Goal: Task Accomplishment & Management: Manage account settings

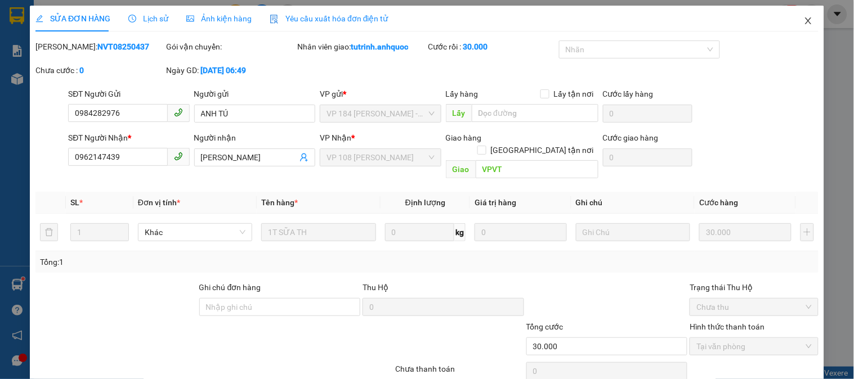
click at [804, 20] on icon "close" at bounding box center [808, 20] width 9 height 9
click at [798, 21] on div "tutrinh.anhquoc NaN" at bounding box center [774, 15] width 159 height 20
click at [798, 20] on div "tutrinh.anhquoc NaN" at bounding box center [774, 15] width 159 height 20
click at [796, 18] on div "tutrinh.anhquoc NaN" at bounding box center [774, 15] width 159 height 20
click at [797, 23] on div "tutrinh.anhquoc NaN" at bounding box center [774, 15] width 159 height 20
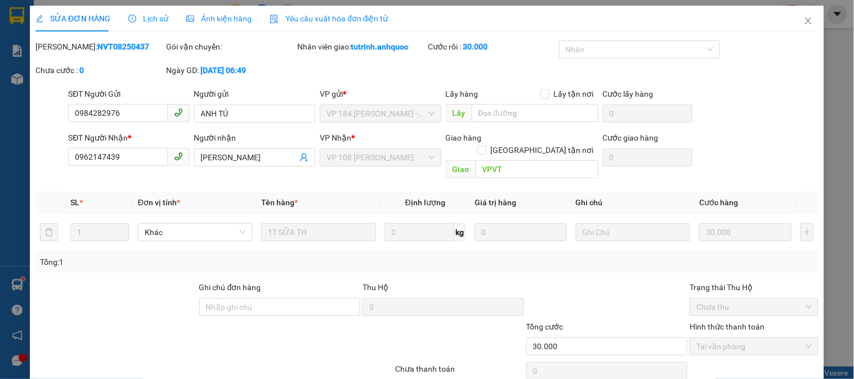
click at [798, 20] on div "tutrinh.anhquoc NaN" at bounding box center [774, 15] width 159 height 20
click at [797, 17] on div "tutrinh.anhquoc NaN" at bounding box center [774, 15] width 159 height 20
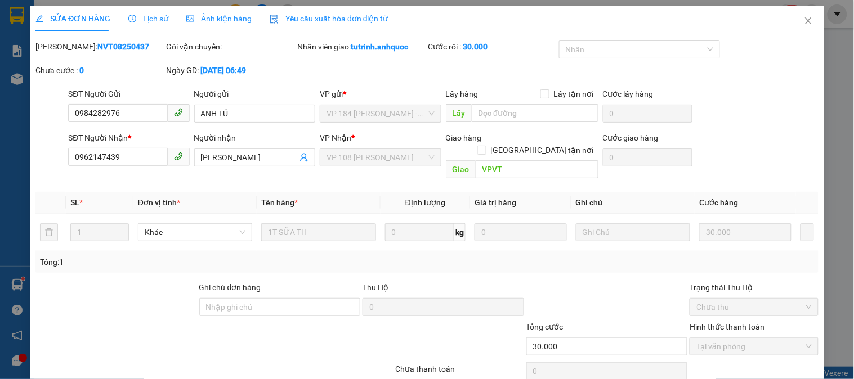
click at [797, 17] on div "tutrinh.anhquoc NaN" at bounding box center [774, 15] width 159 height 20
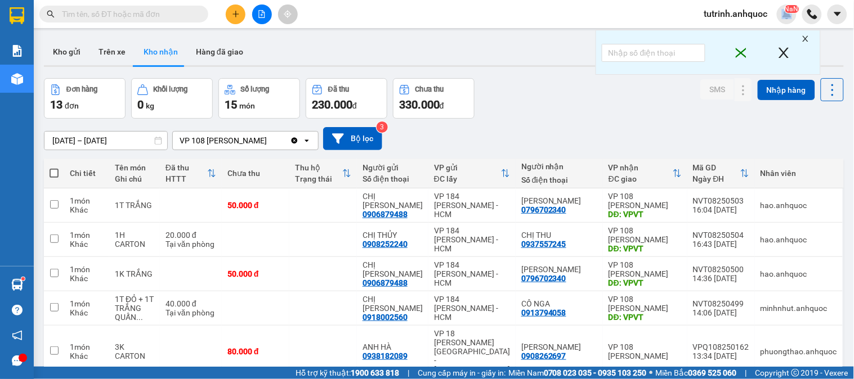
drag, startPoint x: 71, startPoint y: 59, endPoint x: 69, endPoint y: 77, distance: 18.2
click at [71, 59] on button "Kho gửi" at bounding box center [67, 51] width 46 height 27
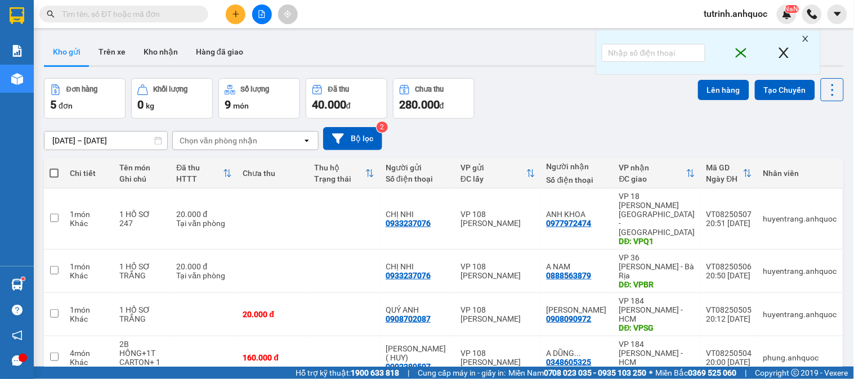
click at [125, 19] on input "text" at bounding box center [128, 14] width 133 height 12
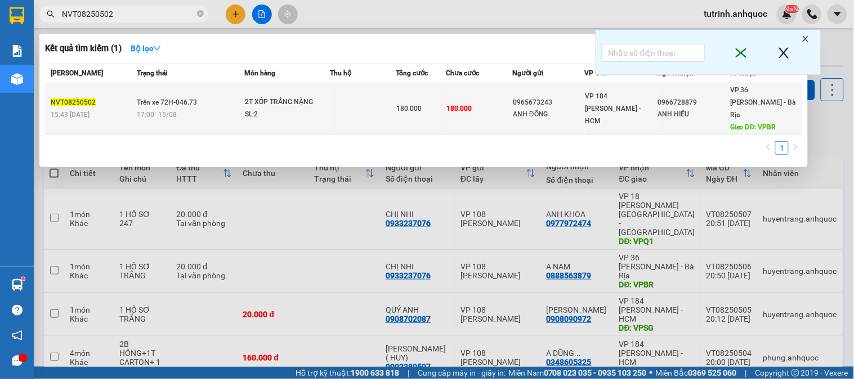
type input "NVT08250502"
click at [169, 99] on span "Trên xe 72H-046.73" at bounding box center [167, 103] width 60 height 8
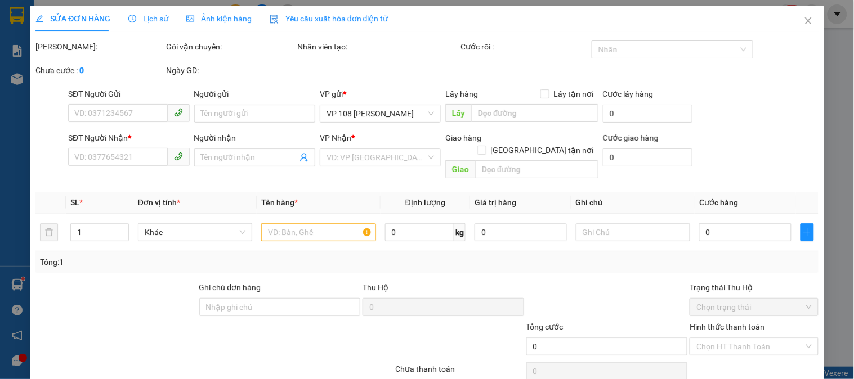
click at [138, 14] on div "SỬA ĐƠN HÀNG Lịch sử Ảnh kiện hàng Yêu cầu xuất hóa đơn điện tử Total Paid Fee …" at bounding box center [427, 189] width 854 height 379
type input "0965673243"
type input "ANH ĐÔNG"
type input "0966728879"
type input "ANH HIẾU"
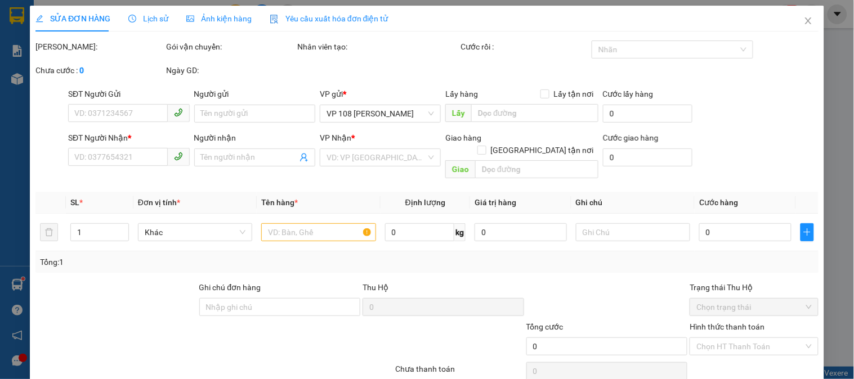
type input "VPBR"
type input "180.000"
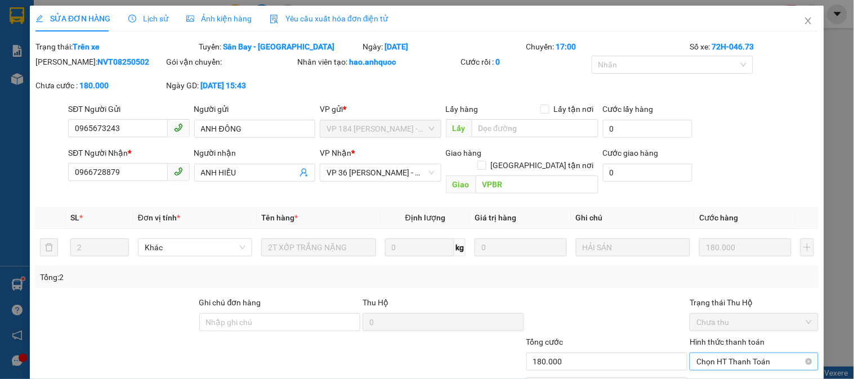
click at [719, 354] on span "Chọn HT Thanh Toán" at bounding box center [753, 362] width 115 height 17
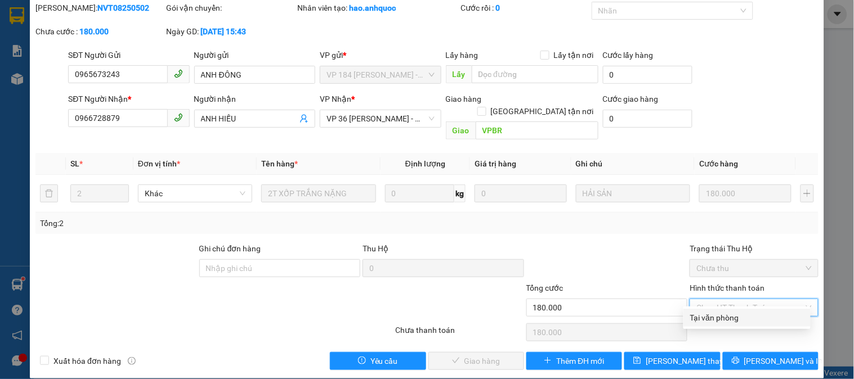
click at [712, 320] on div "Tại văn phòng" at bounding box center [747, 318] width 114 height 12
type input "0"
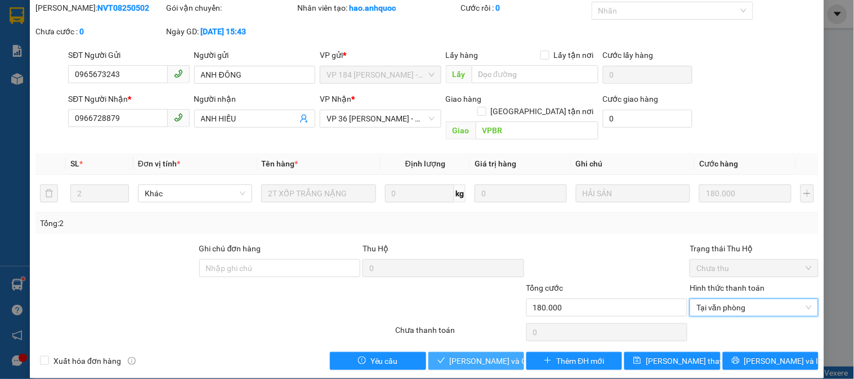
click at [452, 355] on span "[PERSON_NAME] và Giao hàng" at bounding box center [504, 361] width 108 height 12
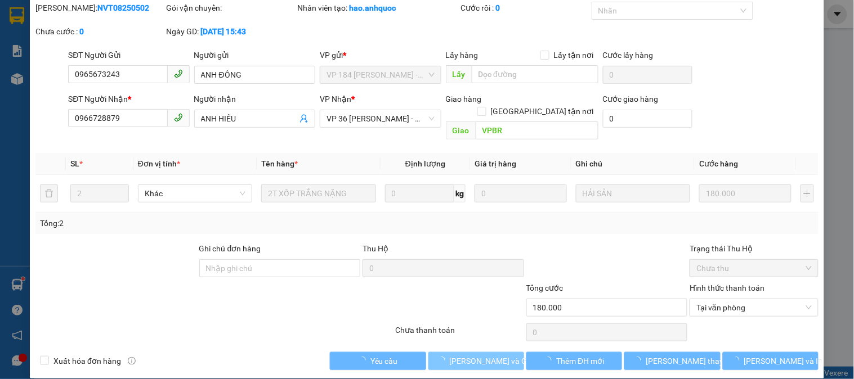
scroll to position [0, 0]
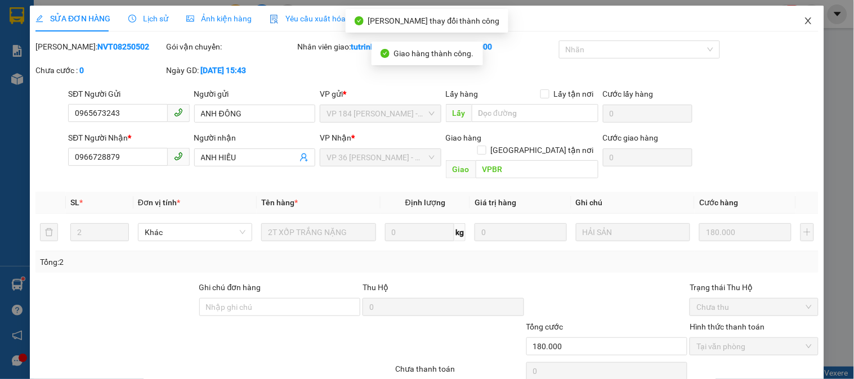
click at [804, 20] on icon "close" at bounding box center [808, 20] width 9 height 9
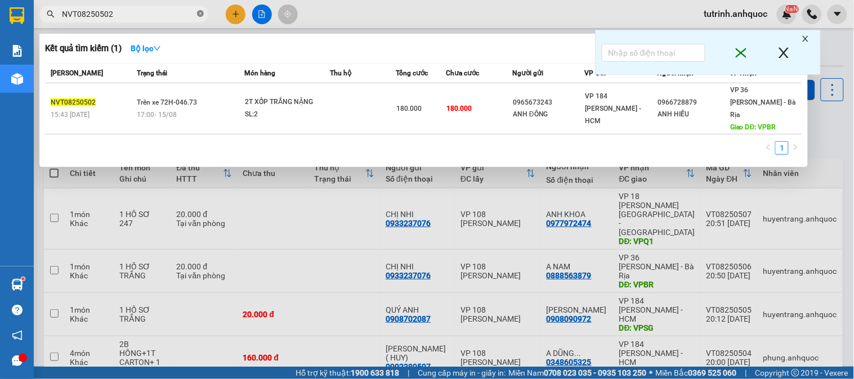
click at [202, 13] on icon "close-circle" at bounding box center [200, 13] width 7 height 7
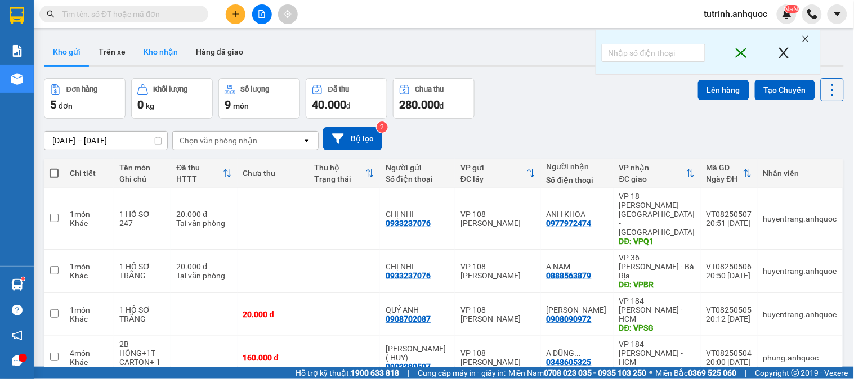
click at [159, 52] on button "Kho nhận" at bounding box center [161, 51] width 52 height 27
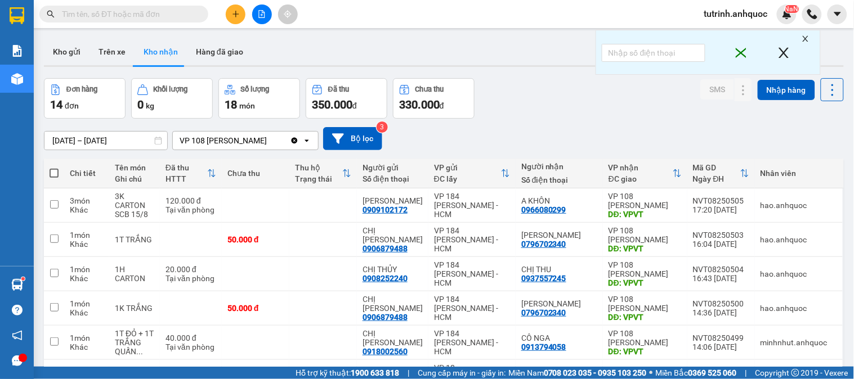
drag, startPoint x: 70, startPoint y: 51, endPoint x: 94, endPoint y: 370, distance: 320.6
click at [70, 52] on button "Kho gửi" at bounding box center [67, 51] width 46 height 27
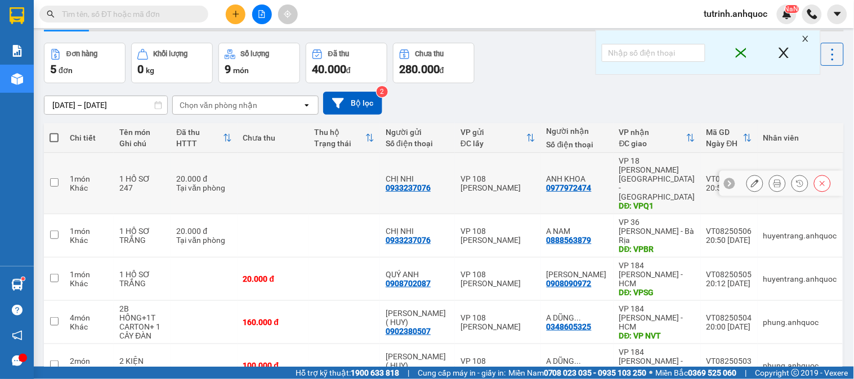
scroll to position [52, 0]
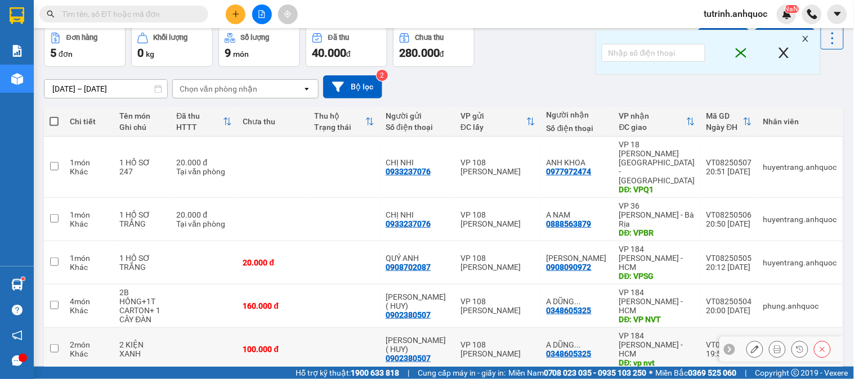
click at [55, 345] on input "checkbox" at bounding box center [54, 349] width 8 height 8
checkbox input "true"
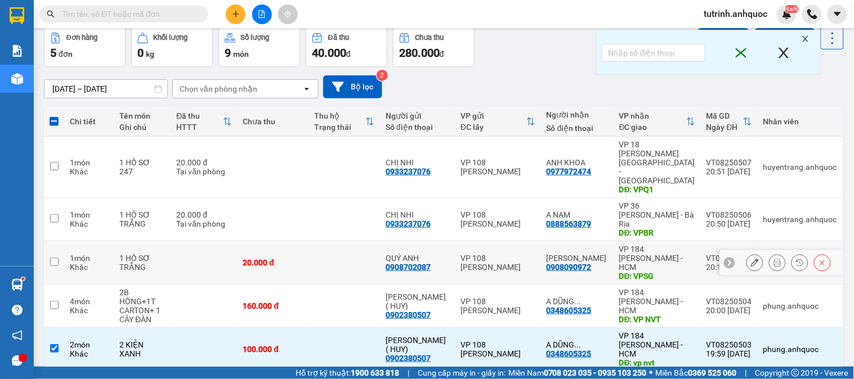
click at [58, 242] on td at bounding box center [54, 263] width 20 height 43
checkbox input "true"
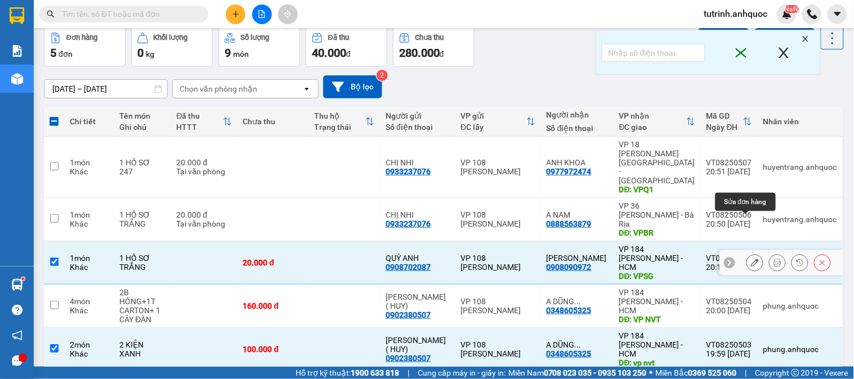
click at [751, 259] on icon at bounding box center [755, 263] width 8 height 8
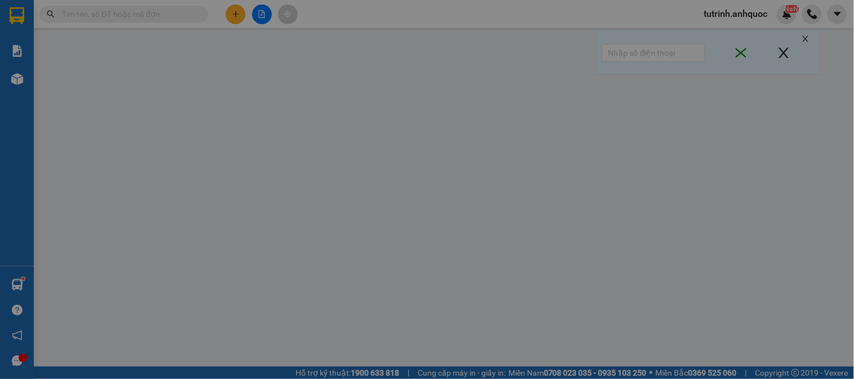
type input "0908702087"
type input "QUÝ ANH"
type input "0908090972"
type input "[PERSON_NAME]"
type input "VPSG"
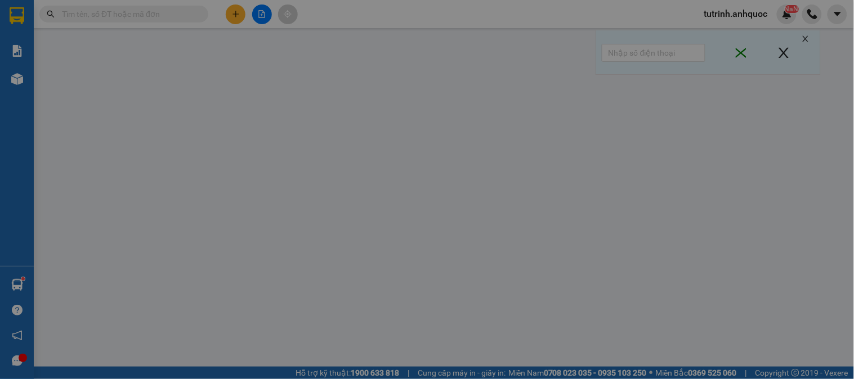
type input "20.000"
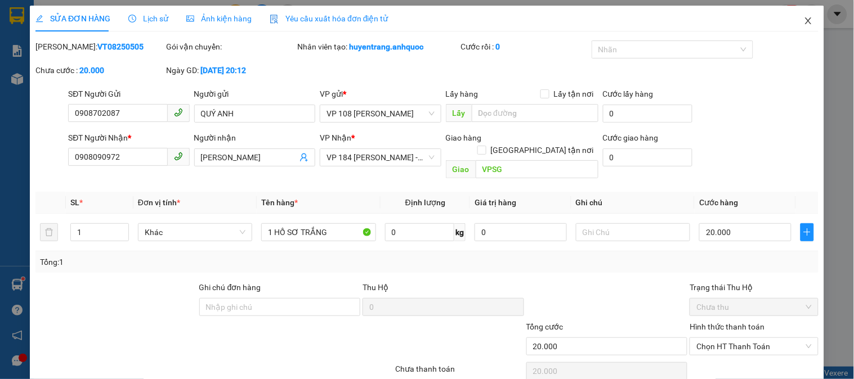
click at [794, 23] on span "Close" at bounding box center [809, 22] width 32 height 32
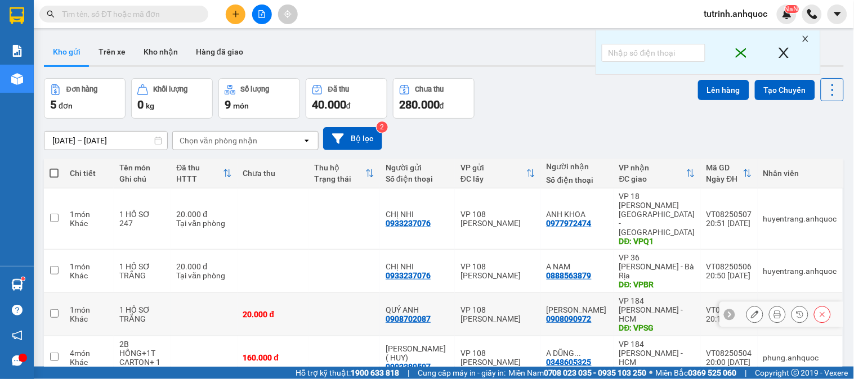
click at [52, 310] on input "checkbox" at bounding box center [54, 314] width 8 height 8
checkbox input "true"
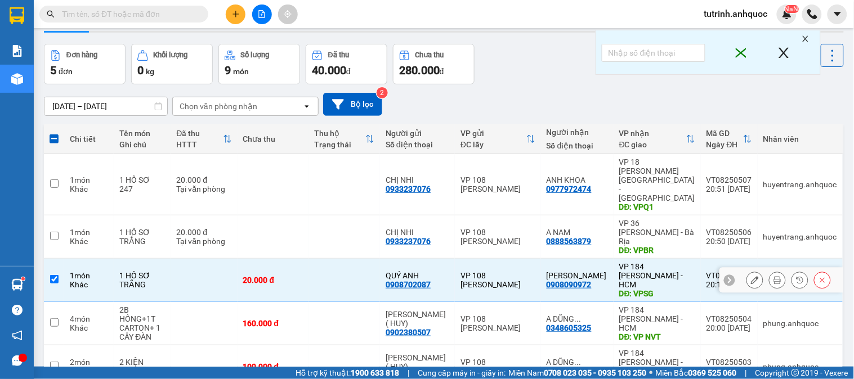
scroll to position [52, 0]
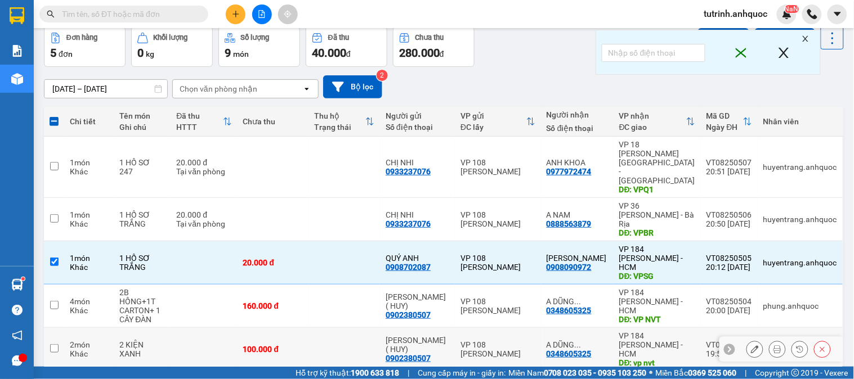
click at [53, 345] on input "checkbox" at bounding box center [54, 349] width 8 height 8
checkbox input "true"
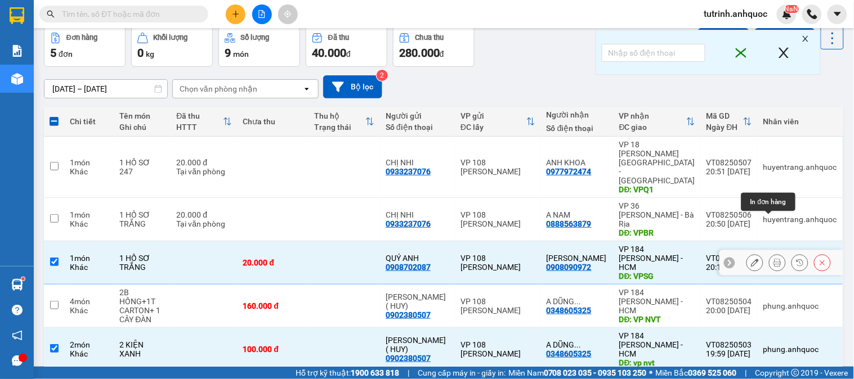
click at [774, 259] on icon at bounding box center [778, 263] width 8 height 8
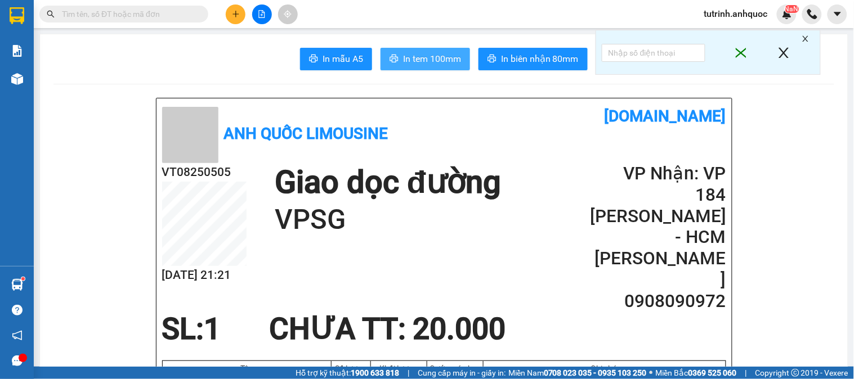
drag, startPoint x: 408, startPoint y: 63, endPoint x: 319, endPoint y: 7, distance: 105.3
click at [406, 62] on span "In tem 100mm" at bounding box center [432, 59] width 58 height 14
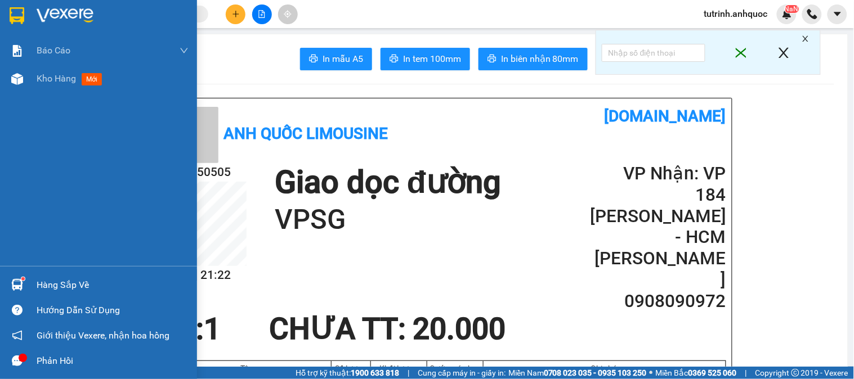
click at [24, 15] on img at bounding box center [17, 15] width 15 height 17
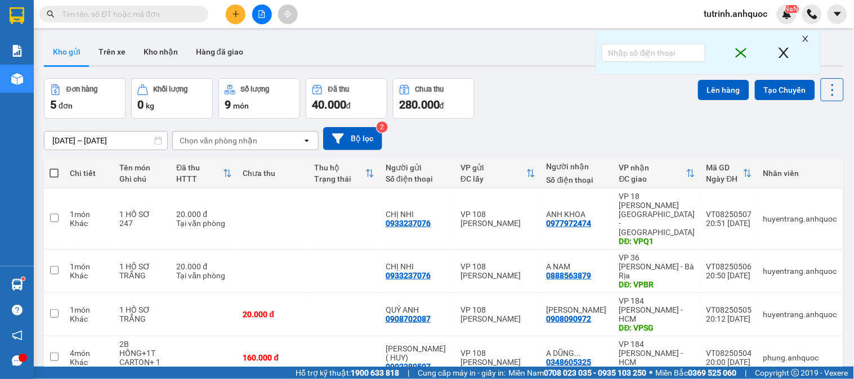
checkbox input "true"
click at [53, 310] on input "checkbox" at bounding box center [54, 314] width 8 height 8
checkbox input "true"
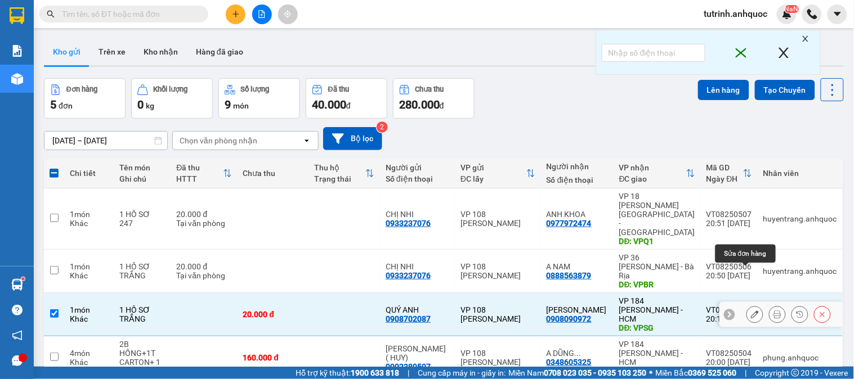
click at [747, 305] on button at bounding box center [755, 315] width 16 height 20
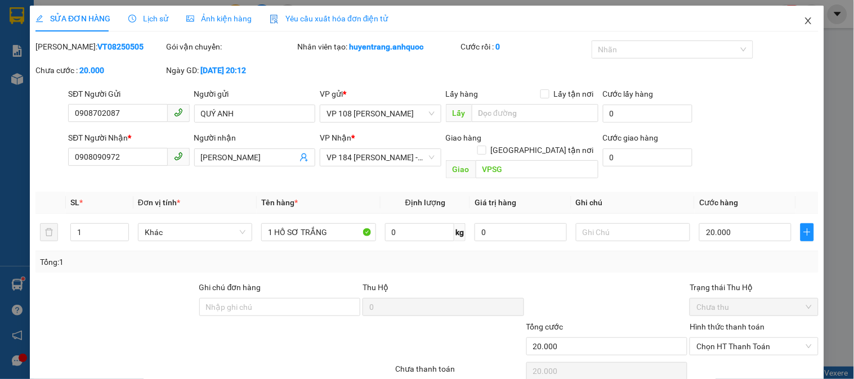
click at [804, 23] on icon "close" at bounding box center [808, 20] width 9 height 9
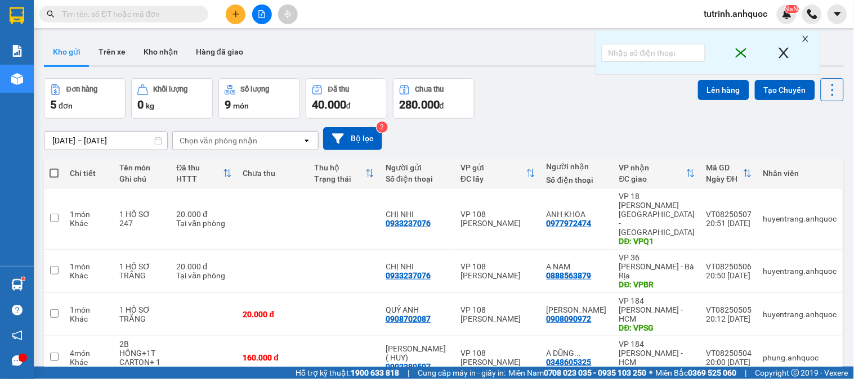
checkbox input "true"
click at [52, 310] on input "checkbox" at bounding box center [54, 314] width 8 height 8
checkbox input "true"
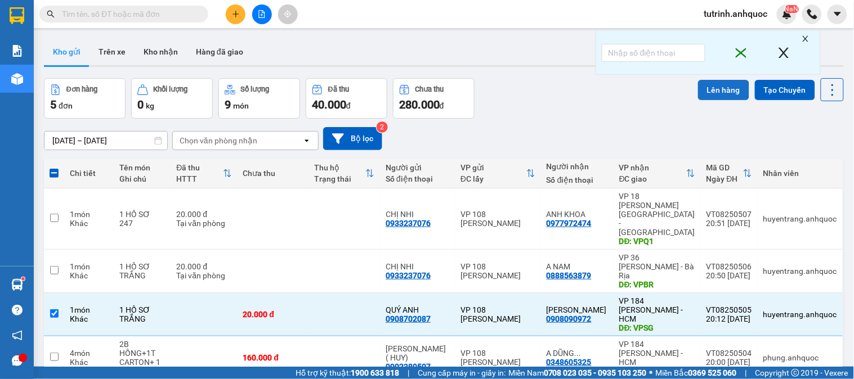
click at [702, 91] on button "Lên hàng" at bounding box center [723, 90] width 51 height 20
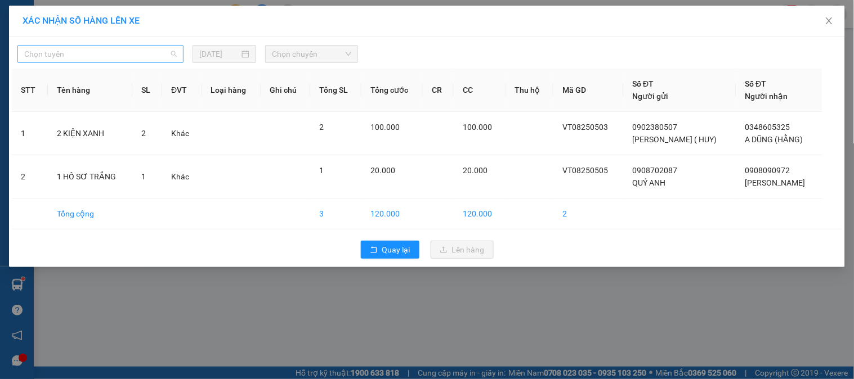
click at [139, 56] on span "Chọn tuyến" at bounding box center [100, 54] width 153 height 17
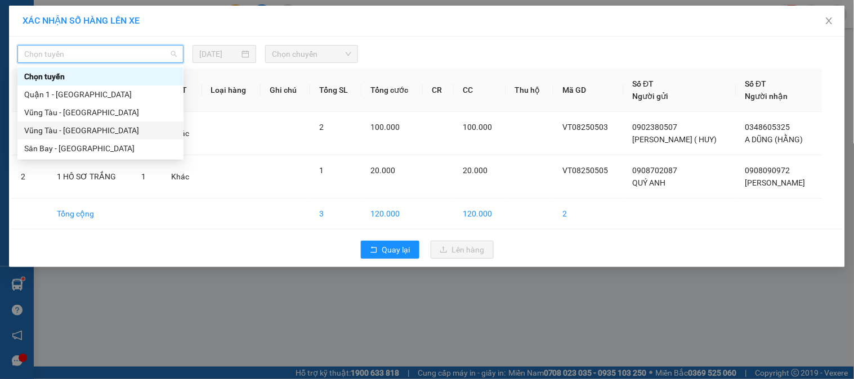
drag, startPoint x: 68, startPoint y: 128, endPoint x: 189, endPoint y: 96, distance: 125.2
click at [77, 128] on div "Vũng Tàu - [GEOGRAPHIC_DATA]" at bounding box center [100, 130] width 153 height 12
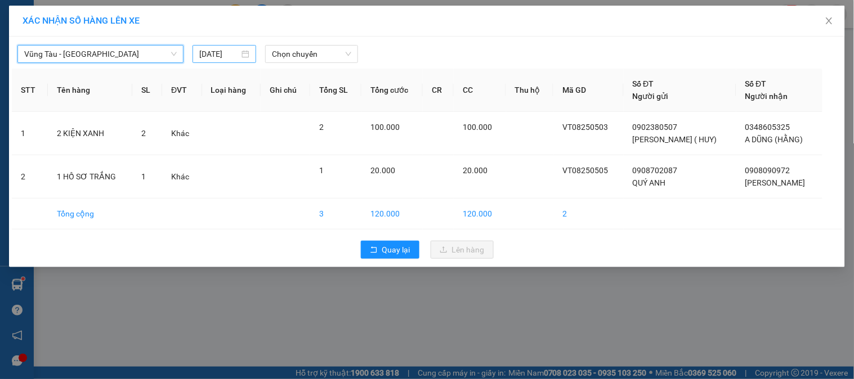
click at [214, 56] on input "[DATE]" at bounding box center [219, 54] width 40 height 12
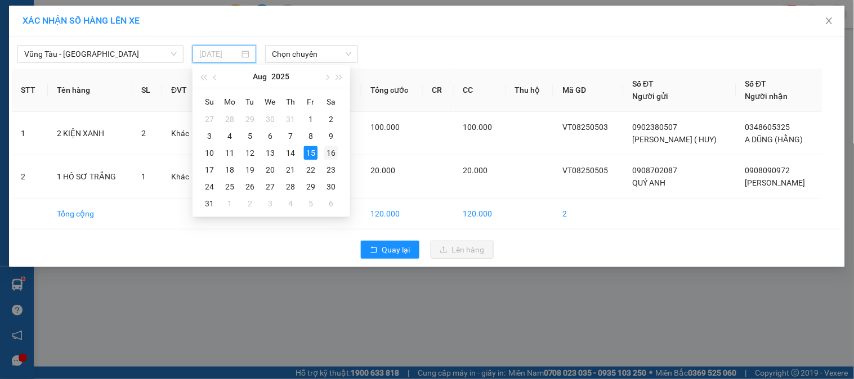
click at [325, 153] on div "16" at bounding box center [331, 153] width 14 height 14
type input "[DATE]"
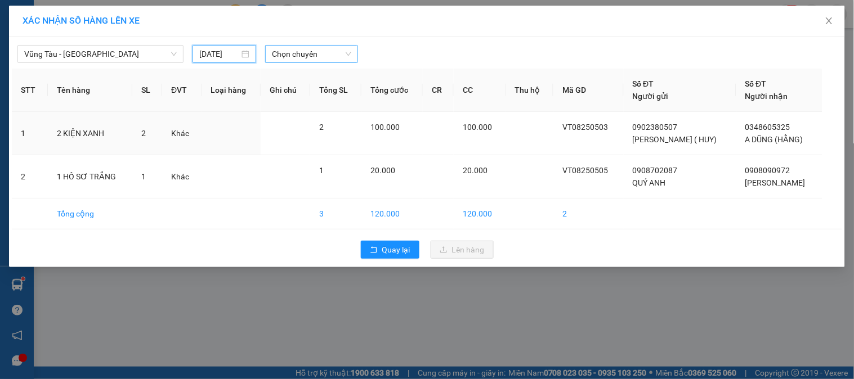
click at [304, 52] on span "Chọn chuyến" at bounding box center [311, 54] width 79 height 17
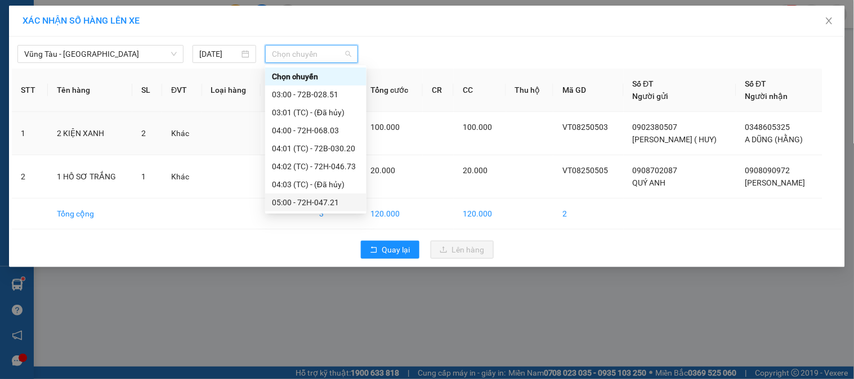
click at [330, 196] on div "05:00 - 72H-047.21" at bounding box center [316, 202] width 88 height 12
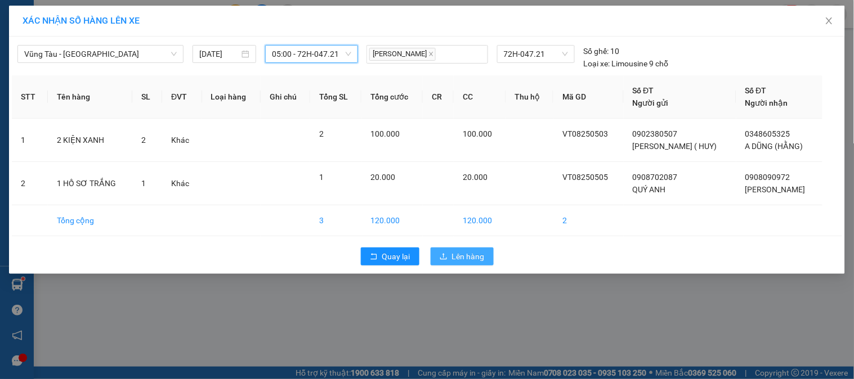
click at [449, 255] on button "Lên hàng" at bounding box center [462, 257] width 63 height 18
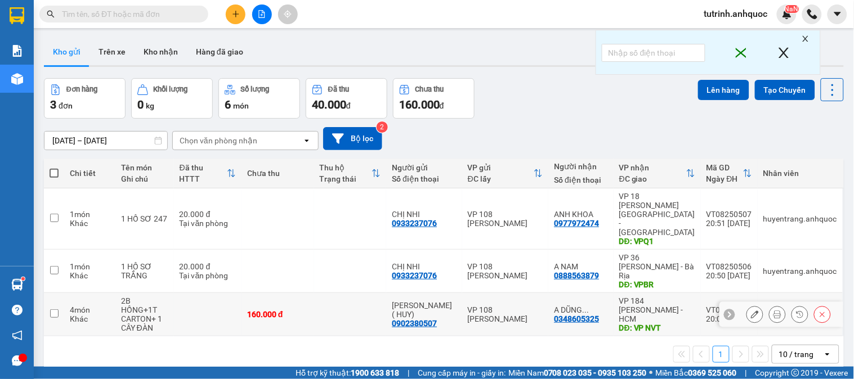
click at [58, 310] on input "checkbox" at bounding box center [54, 314] width 8 height 8
checkbox input "true"
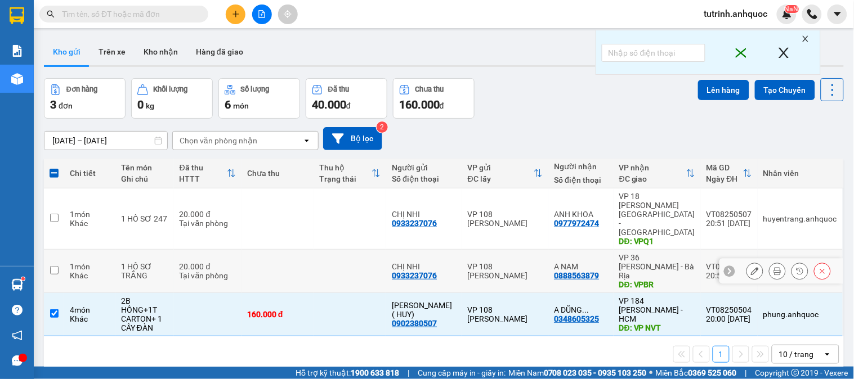
click at [68, 250] on td "1 món Khác" at bounding box center [89, 271] width 51 height 43
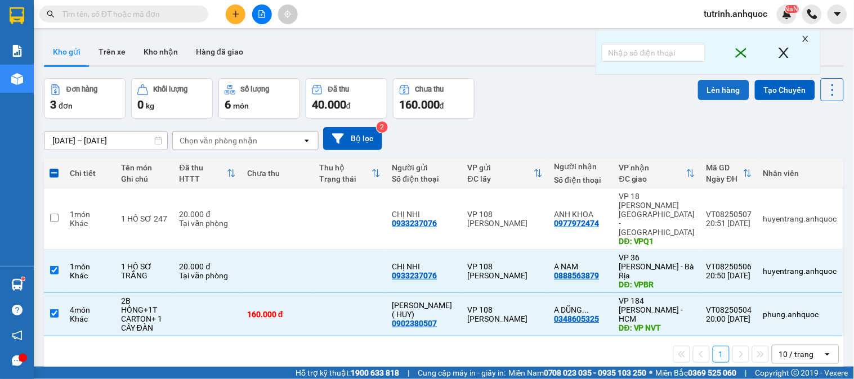
click at [698, 88] on button "Lên hàng" at bounding box center [723, 90] width 51 height 20
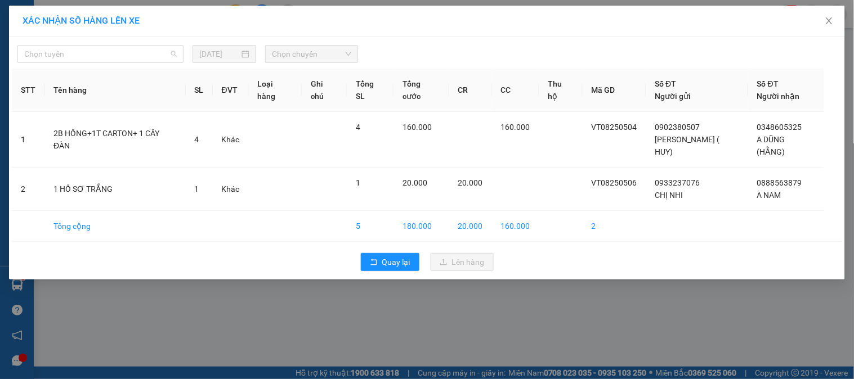
drag, startPoint x: 141, startPoint y: 57, endPoint x: 100, endPoint y: 120, distance: 74.8
click at [139, 57] on span "Chọn tuyến" at bounding box center [100, 54] width 153 height 17
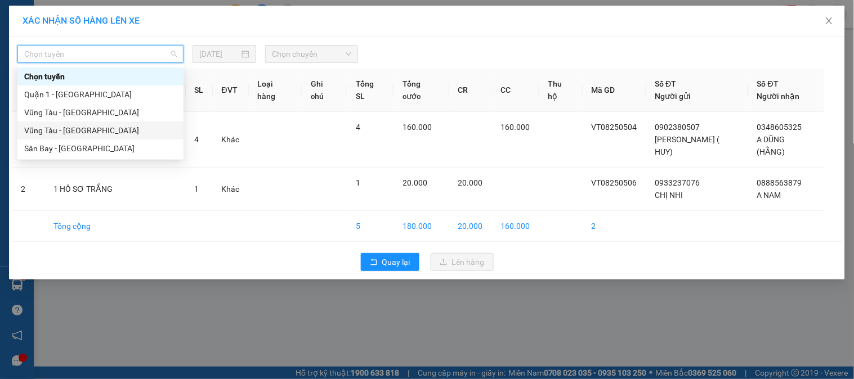
drag, startPoint x: 100, startPoint y: 128, endPoint x: 229, endPoint y: 78, distance: 138.8
click at [114, 122] on div "Vũng Tàu - [GEOGRAPHIC_DATA]" at bounding box center [100, 131] width 166 height 18
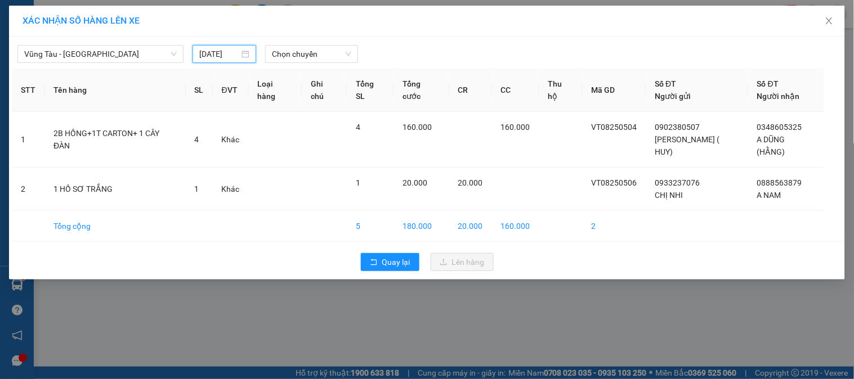
click at [226, 58] on input "[DATE]" at bounding box center [219, 54] width 40 height 12
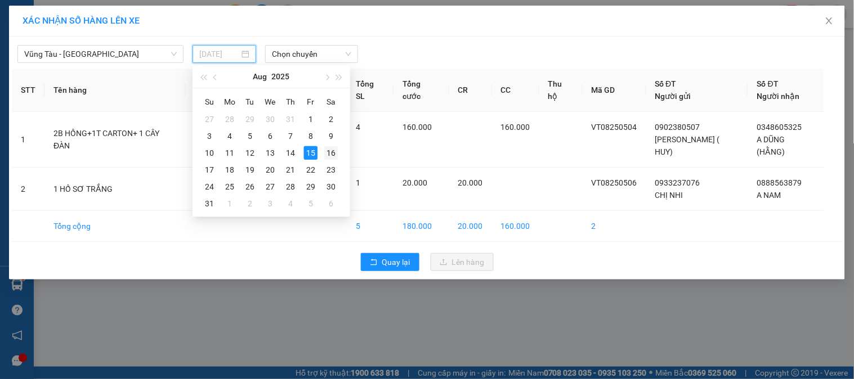
drag, startPoint x: 328, startPoint y: 152, endPoint x: 328, endPoint y: 134, distance: 18.0
click at [328, 151] on div "16" at bounding box center [331, 153] width 14 height 14
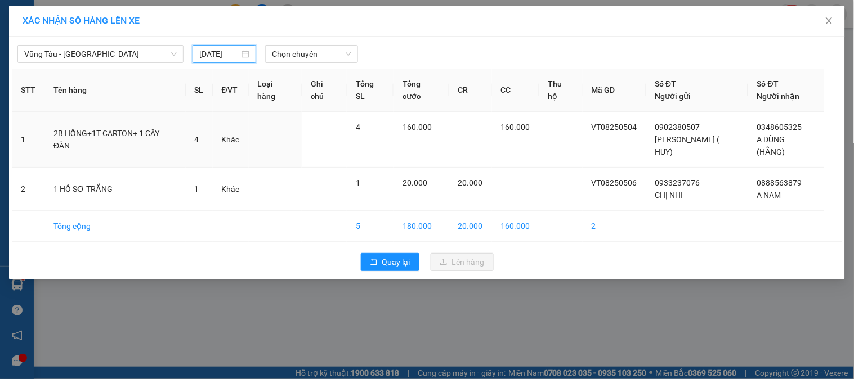
type input "[DATE]"
click at [300, 53] on span "Chọn chuyến" at bounding box center [311, 54] width 79 height 17
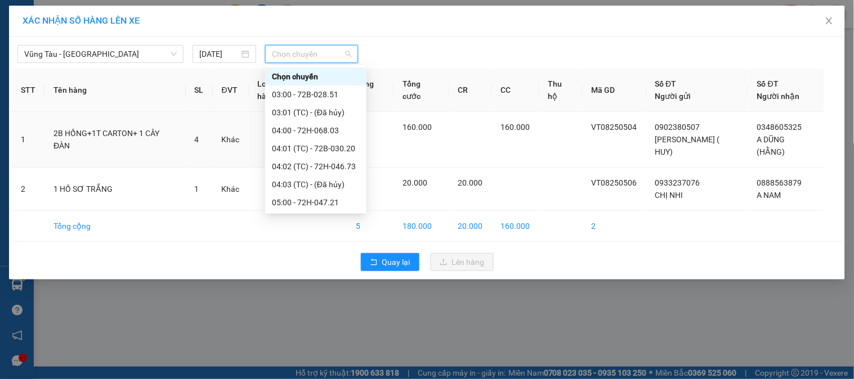
click at [330, 233] on div "06:00 - 72B-028.77" at bounding box center [316, 239] width 88 height 12
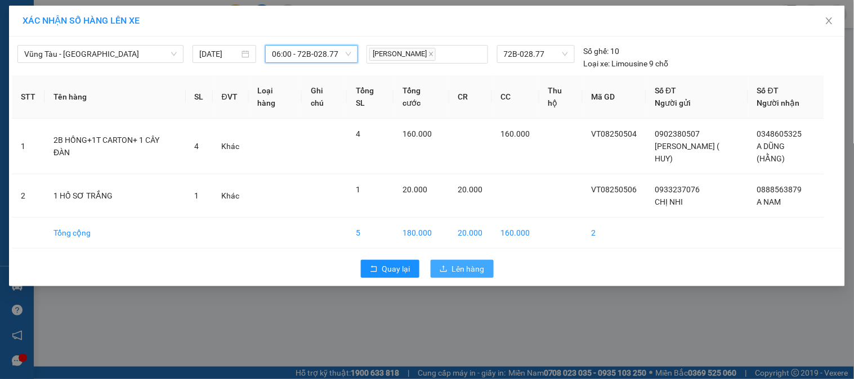
click at [464, 263] on span "Lên hàng" at bounding box center [468, 269] width 33 height 12
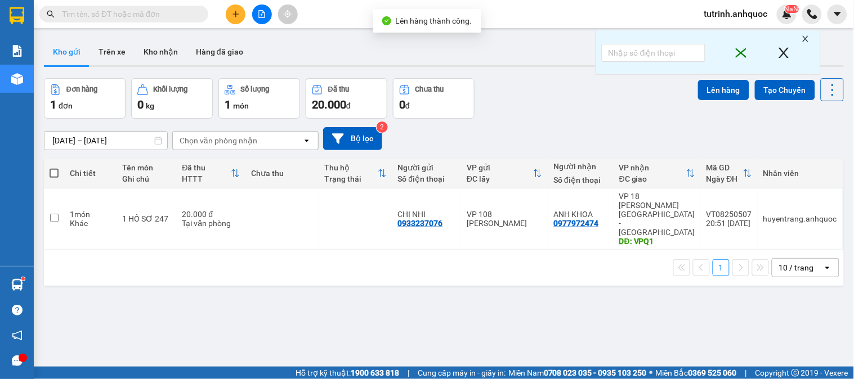
click at [53, 172] on span at bounding box center [54, 173] width 9 height 9
click at [54, 168] on input "checkbox" at bounding box center [54, 168] width 0 height 0
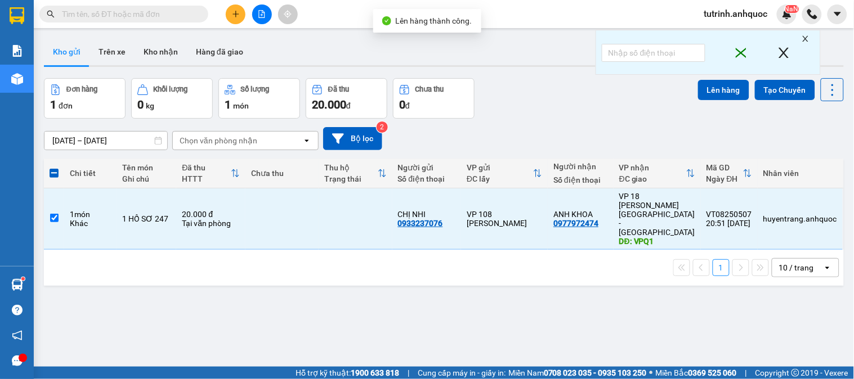
click at [54, 172] on span at bounding box center [54, 173] width 9 height 9
click at [54, 168] on input "checkbox" at bounding box center [54, 168] width 0 height 0
click at [713, 91] on button "Lên hàng" at bounding box center [723, 90] width 51 height 20
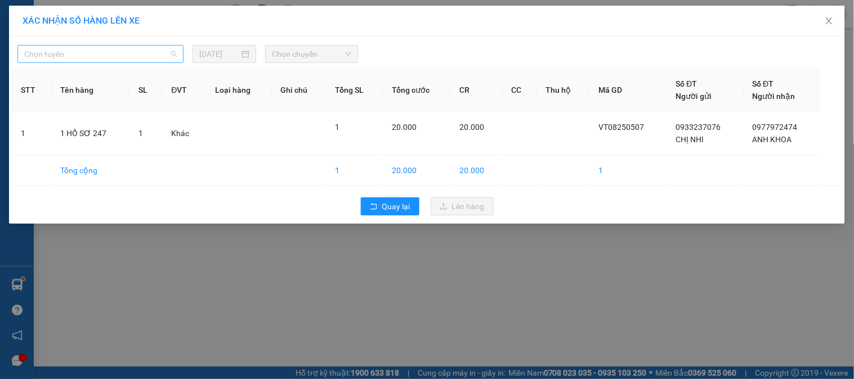
drag, startPoint x: 110, startPoint y: 52, endPoint x: 102, endPoint y: 59, distance: 10.8
click at [109, 52] on span "Chọn tuyến" at bounding box center [100, 54] width 153 height 17
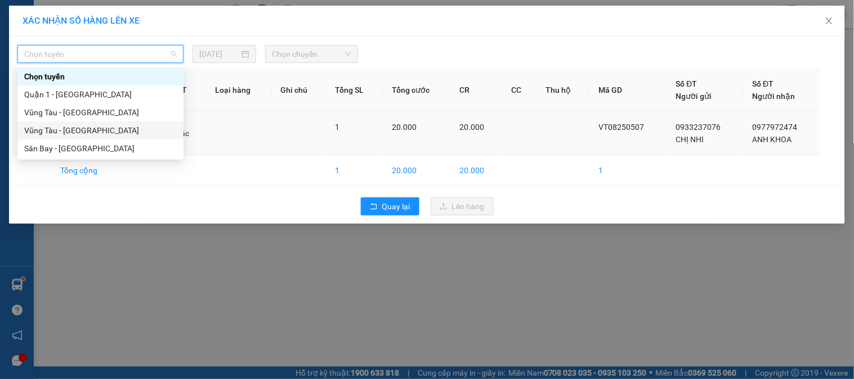
click at [63, 129] on div "Vũng Tàu - [GEOGRAPHIC_DATA]" at bounding box center [100, 130] width 153 height 12
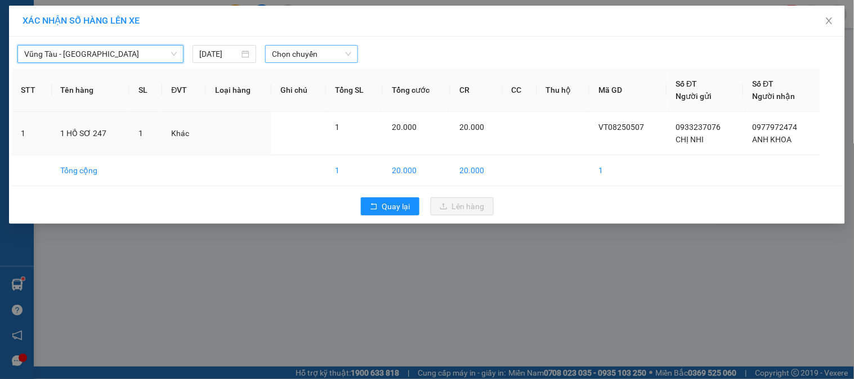
click at [285, 53] on span "Chọn chuyến" at bounding box center [311, 54] width 79 height 17
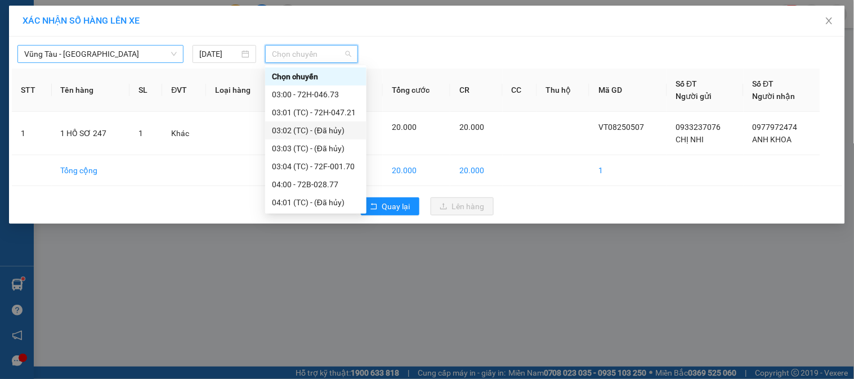
click at [88, 62] on input "search" at bounding box center [96, 54] width 145 height 17
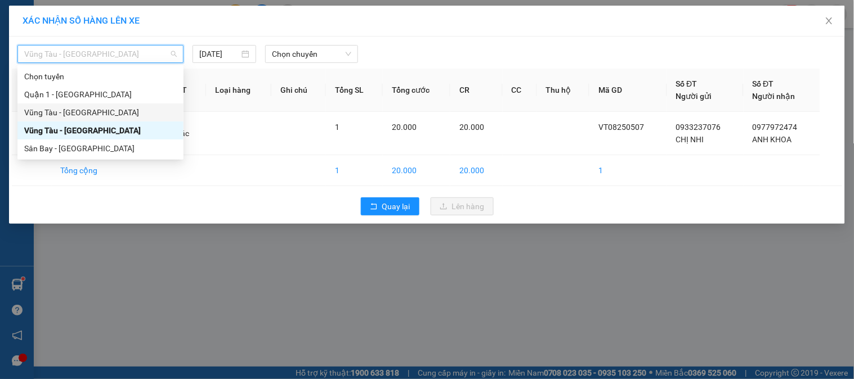
click at [79, 109] on div "Vũng Tàu - [GEOGRAPHIC_DATA]" at bounding box center [100, 112] width 153 height 12
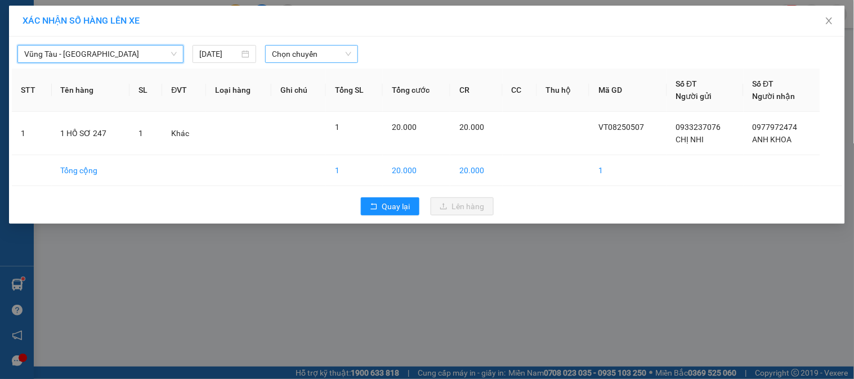
click at [274, 55] on span "Chọn chuyến" at bounding box center [311, 54] width 79 height 17
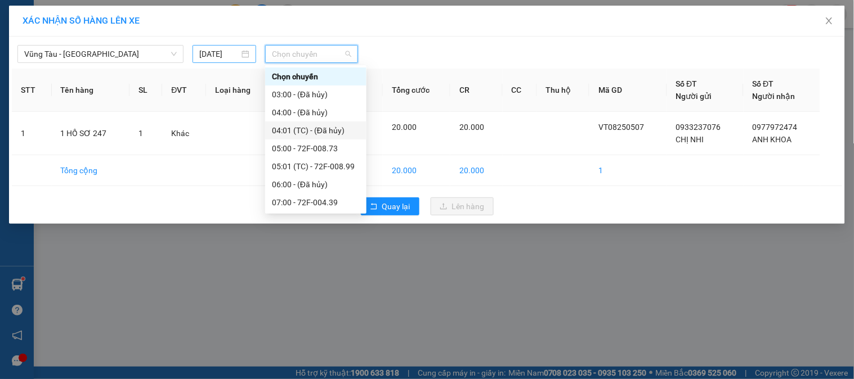
click at [232, 59] on input "[DATE]" at bounding box center [219, 54] width 40 height 12
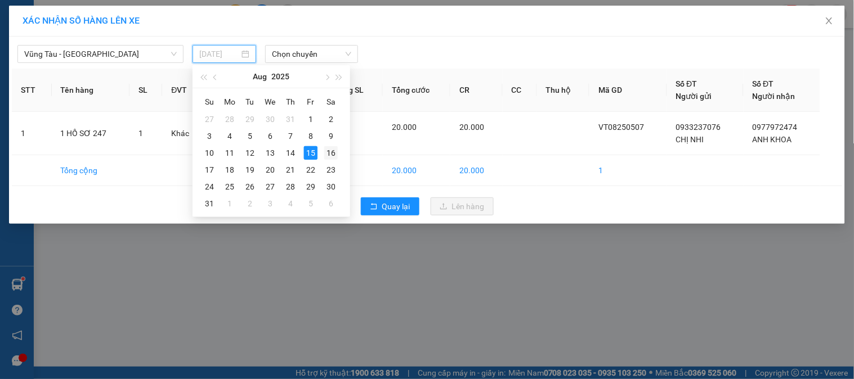
type input "[DATE]"
click at [333, 150] on div "16" at bounding box center [331, 153] width 14 height 14
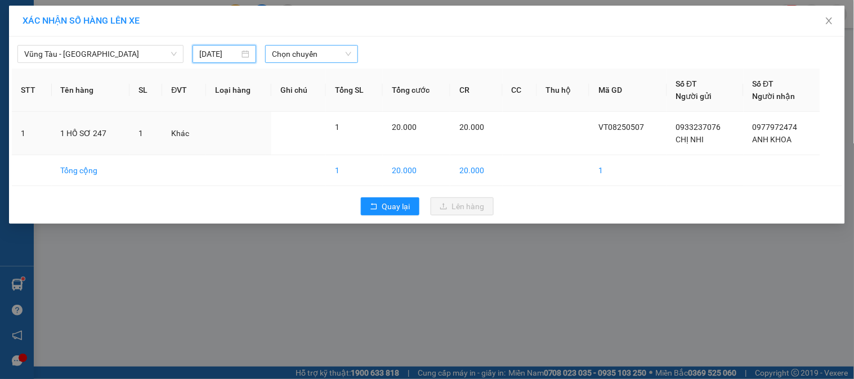
click at [312, 52] on span "Chọn chuyến" at bounding box center [311, 54] width 79 height 17
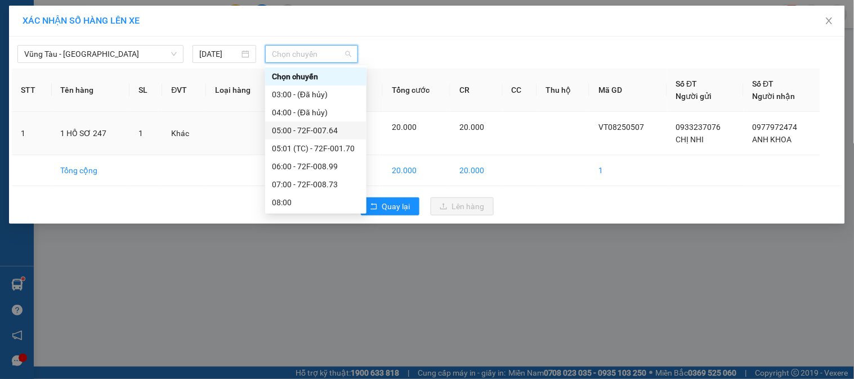
click at [336, 131] on div "05:00 - 72F-007.64" at bounding box center [316, 130] width 88 height 12
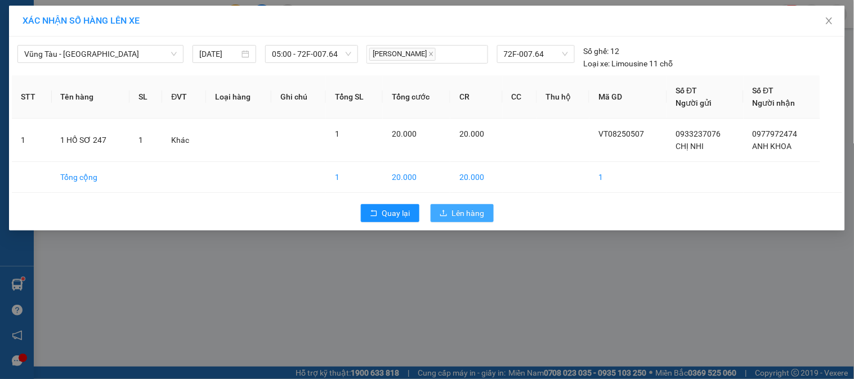
click at [437, 206] on button "Lên hàng" at bounding box center [462, 213] width 63 height 18
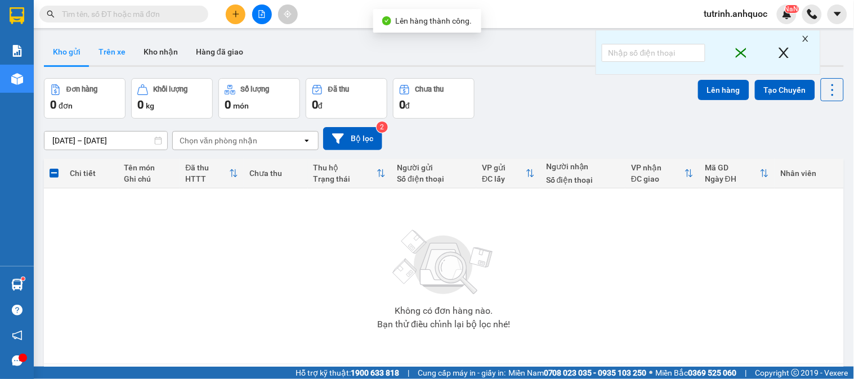
click at [122, 44] on button "Trên xe" at bounding box center [112, 51] width 45 height 27
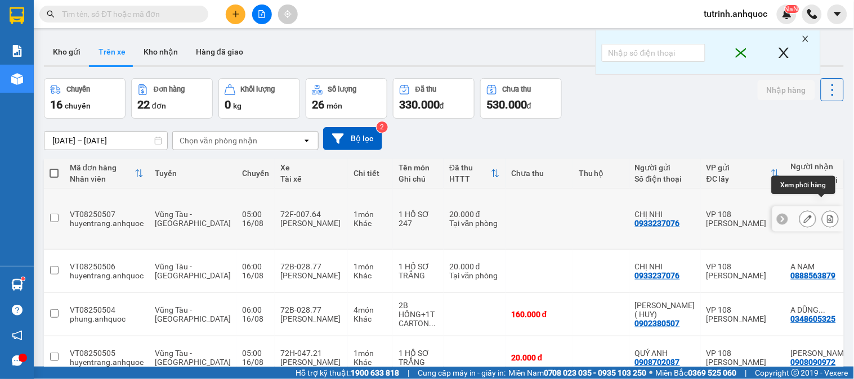
click at [826, 215] on icon at bounding box center [830, 219] width 8 height 8
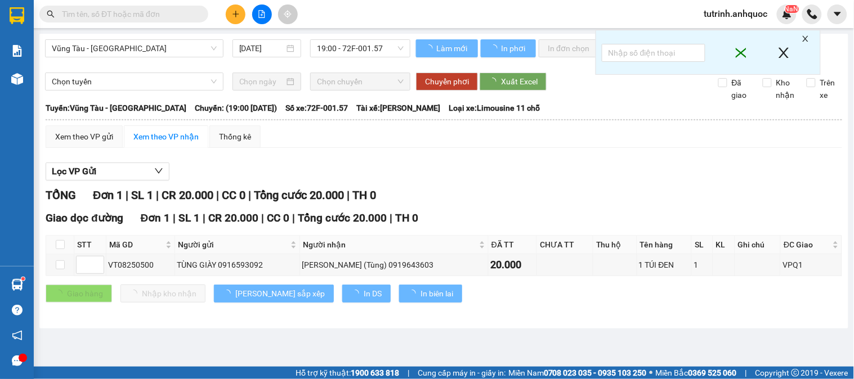
type input "[DATE]"
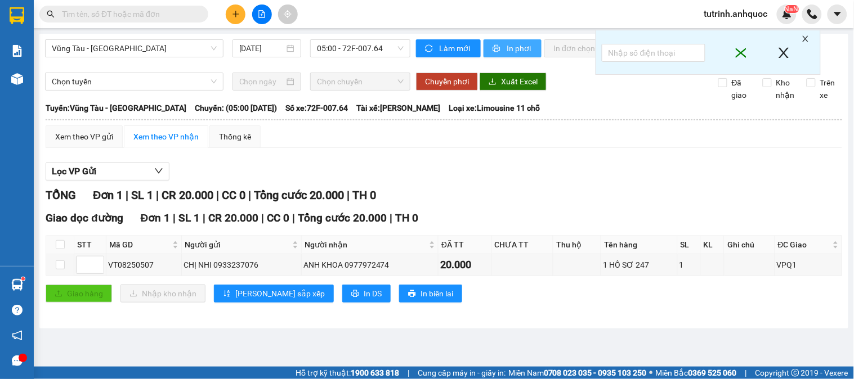
click at [525, 41] on button "In phơi" at bounding box center [513, 48] width 58 height 18
click at [166, 51] on span "Vũng Tàu - [GEOGRAPHIC_DATA]" at bounding box center [134, 48] width 165 height 17
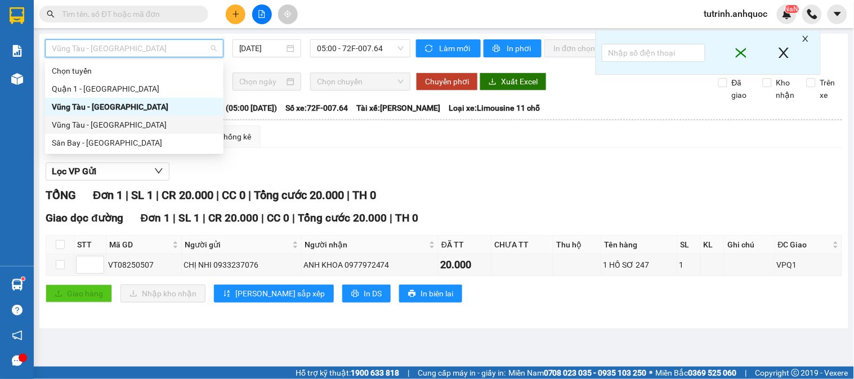
drag, startPoint x: 93, startPoint y: 127, endPoint x: 276, endPoint y: 69, distance: 192.5
click at [97, 124] on div "Vũng Tàu - [GEOGRAPHIC_DATA]" at bounding box center [134, 125] width 165 height 12
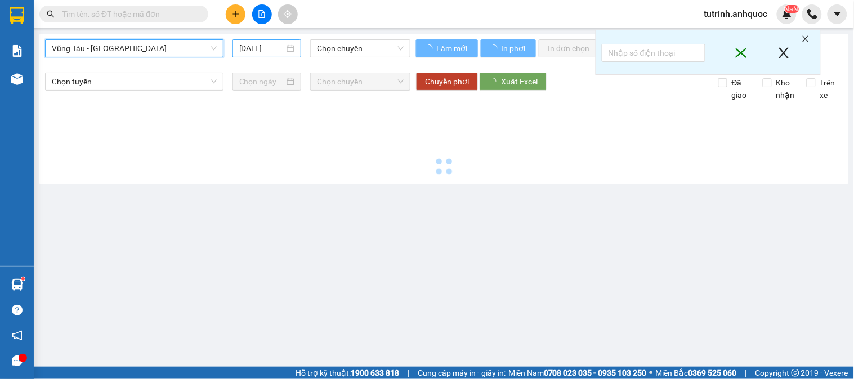
click at [248, 48] on input "[DATE]" at bounding box center [262, 48] width 46 height 12
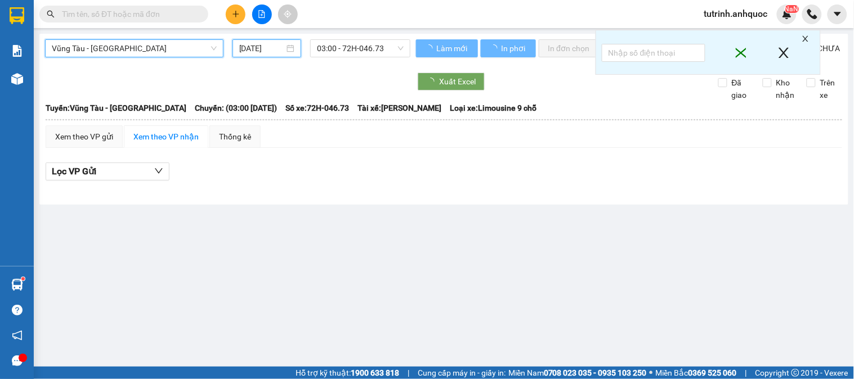
click at [268, 51] on input "[DATE]" at bounding box center [262, 48] width 46 height 12
click at [262, 47] on input "[DATE]" at bounding box center [262, 48] width 46 height 12
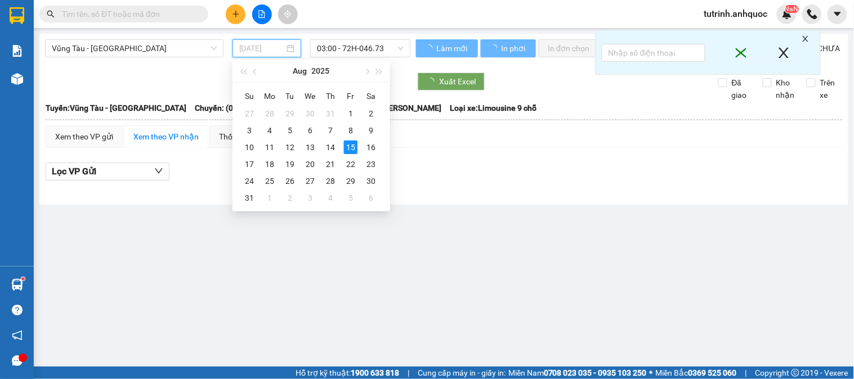
click at [271, 43] on input "[DATE]" at bounding box center [262, 48] width 46 height 12
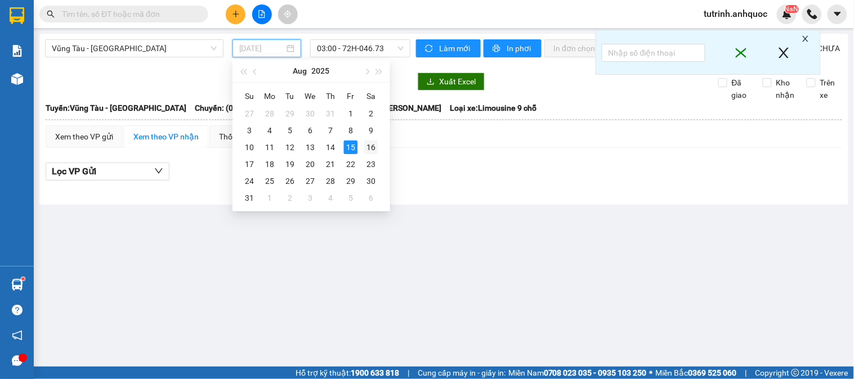
click at [373, 148] on div "16" at bounding box center [371, 148] width 14 height 14
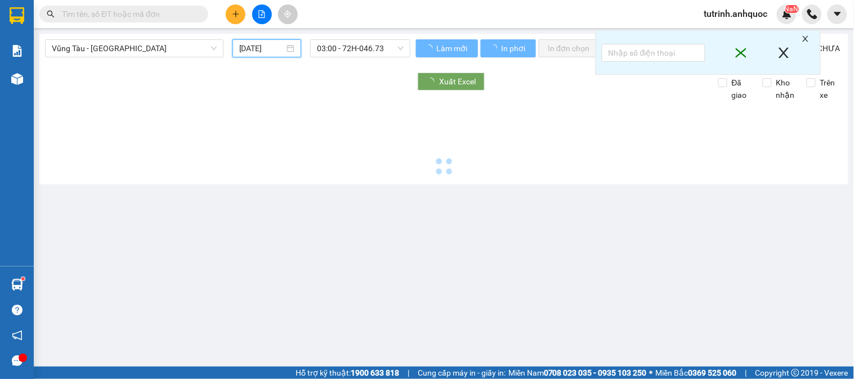
click at [276, 51] on input "[DATE]" at bounding box center [262, 48] width 46 height 12
click at [272, 49] on input "[DATE]" at bounding box center [262, 48] width 46 height 12
click at [263, 47] on input "[DATE]" at bounding box center [262, 48] width 46 height 12
click at [257, 45] on input "[DATE]" at bounding box center [262, 48] width 46 height 12
click at [263, 47] on input "[DATE]" at bounding box center [262, 48] width 46 height 12
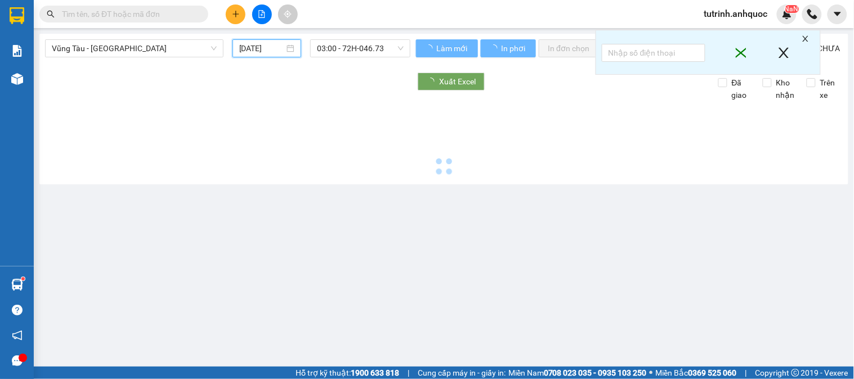
click at [263, 47] on input "[DATE]" at bounding box center [262, 48] width 46 height 12
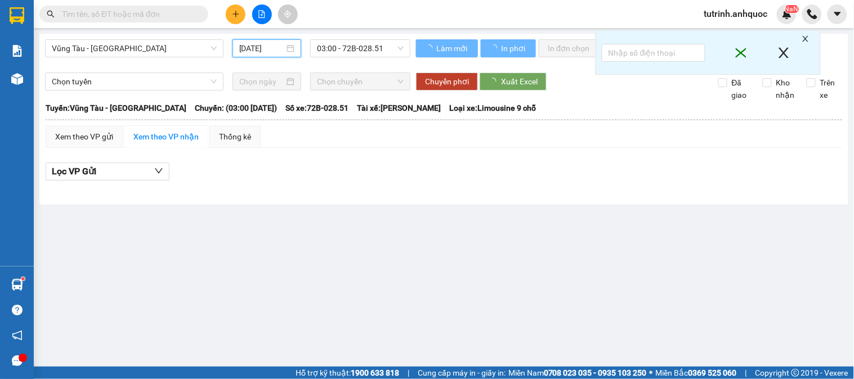
type input "[DATE]"
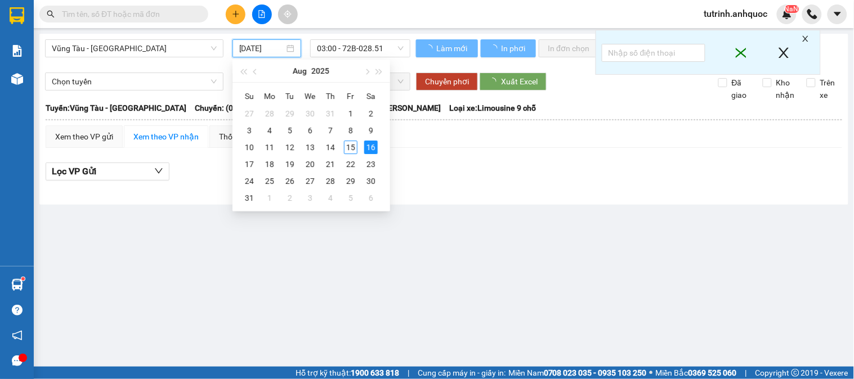
click at [363, 48] on span "03:00 - 72B-028.51" at bounding box center [360, 48] width 87 height 17
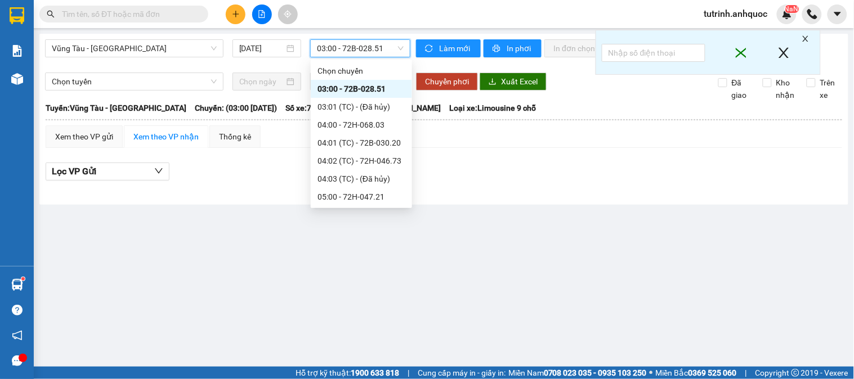
click at [356, 51] on span "03:00 - 72B-028.51" at bounding box center [360, 48] width 87 height 17
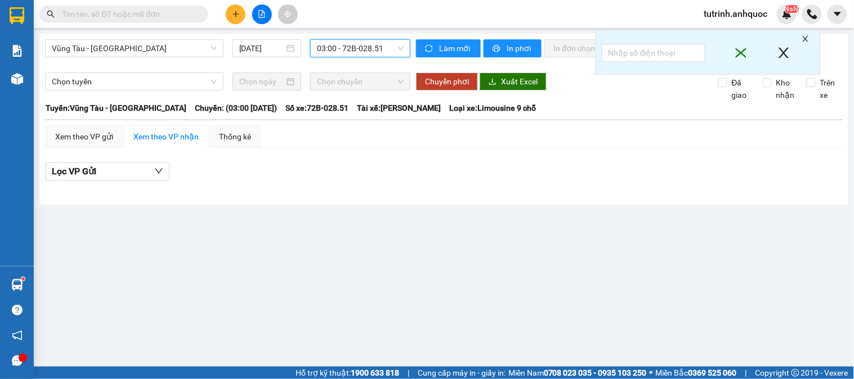
click at [350, 50] on span "03:00 - 72B-028.51" at bounding box center [360, 48] width 87 height 17
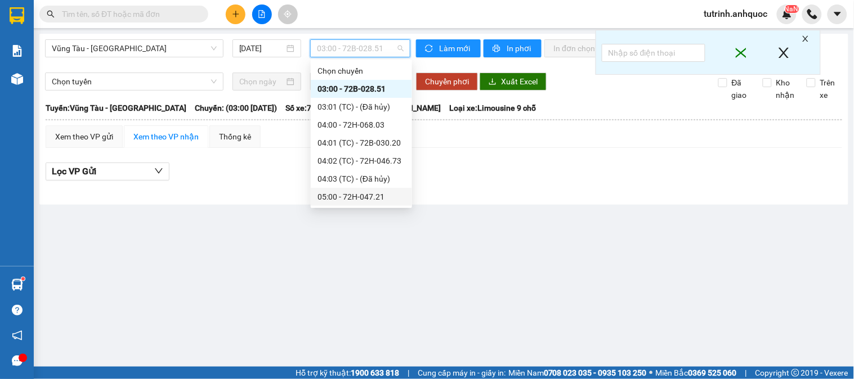
click at [359, 191] on div "05:00 - 72H-047.21" at bounding box center [362, 197] width 88 height 12
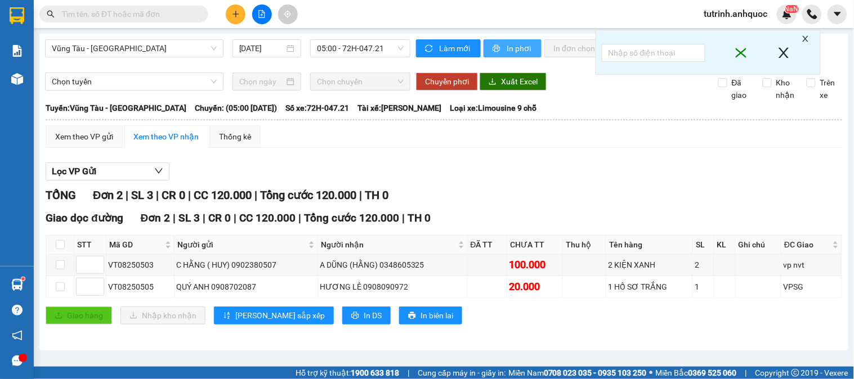
click at [503, 57] on button "In phơi" at bounding box center [513, 48] width 58 height 18
click at [353, 48] on span "05:00 - 72H-047.21" at bounding box center [360, 48] width 87 height 17
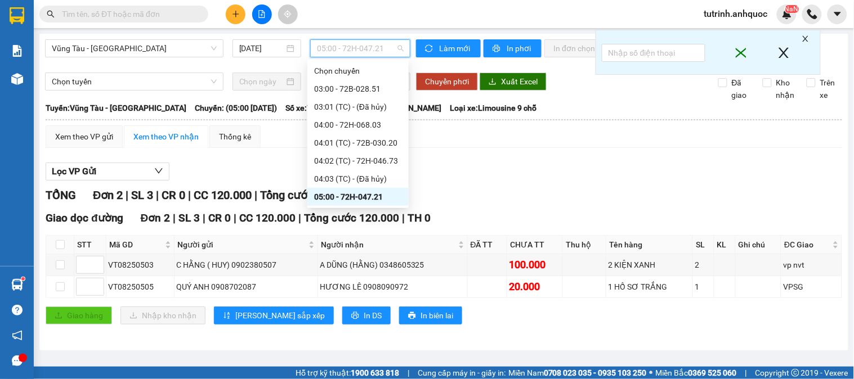
click at [350, 227] on div "06:00 - 72B-028.77" at bounding box center [358, 233] width 88 height 12
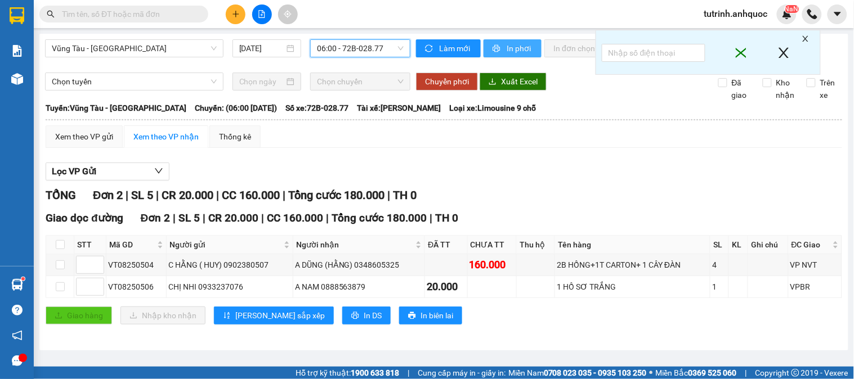
click at [497, 48] on span "printer" at bounding box center [498, 48] width 10 height 9
